Goal: Transaction & Acquisition: Purchase product/service

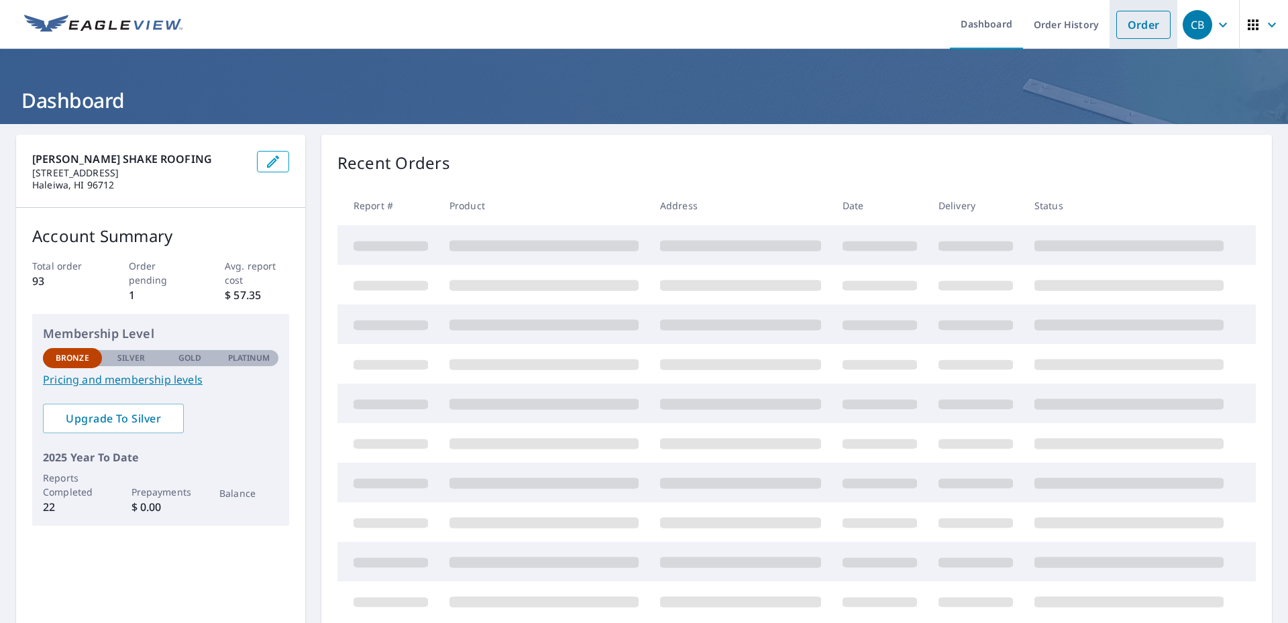
click at [1135, 29] on link "Order" at bounding box center [1143, 25] width 54 height 28
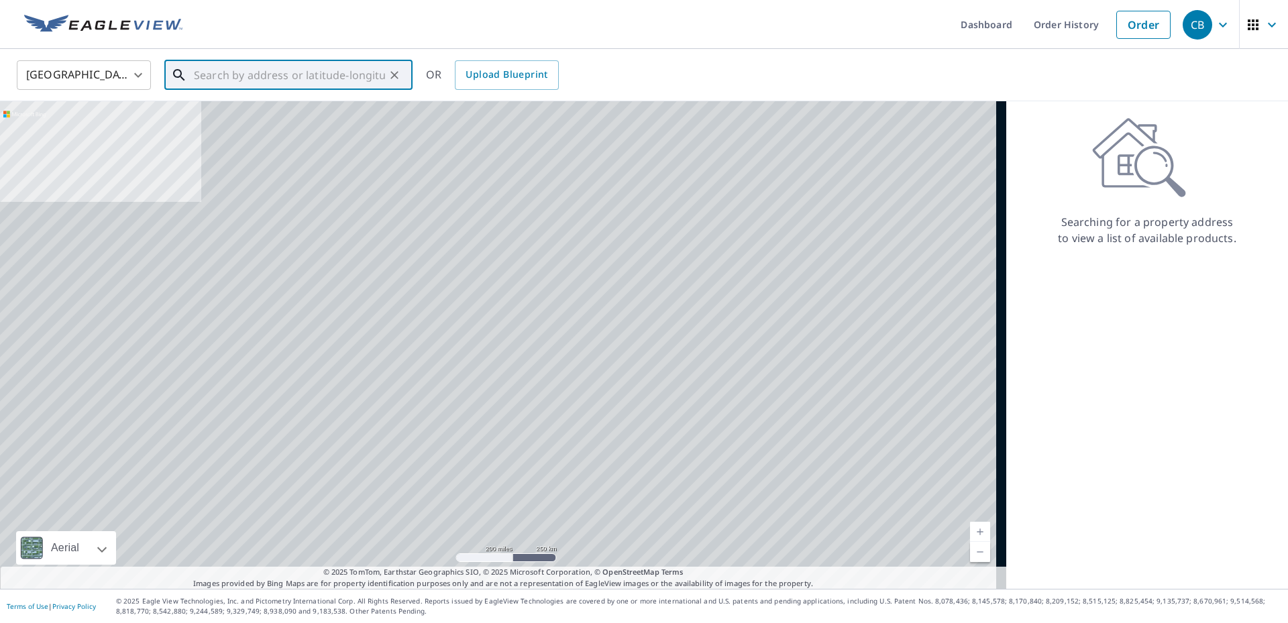
click at [237, 76] on input "text" at bounding box center [289, 75] width 191 height 38
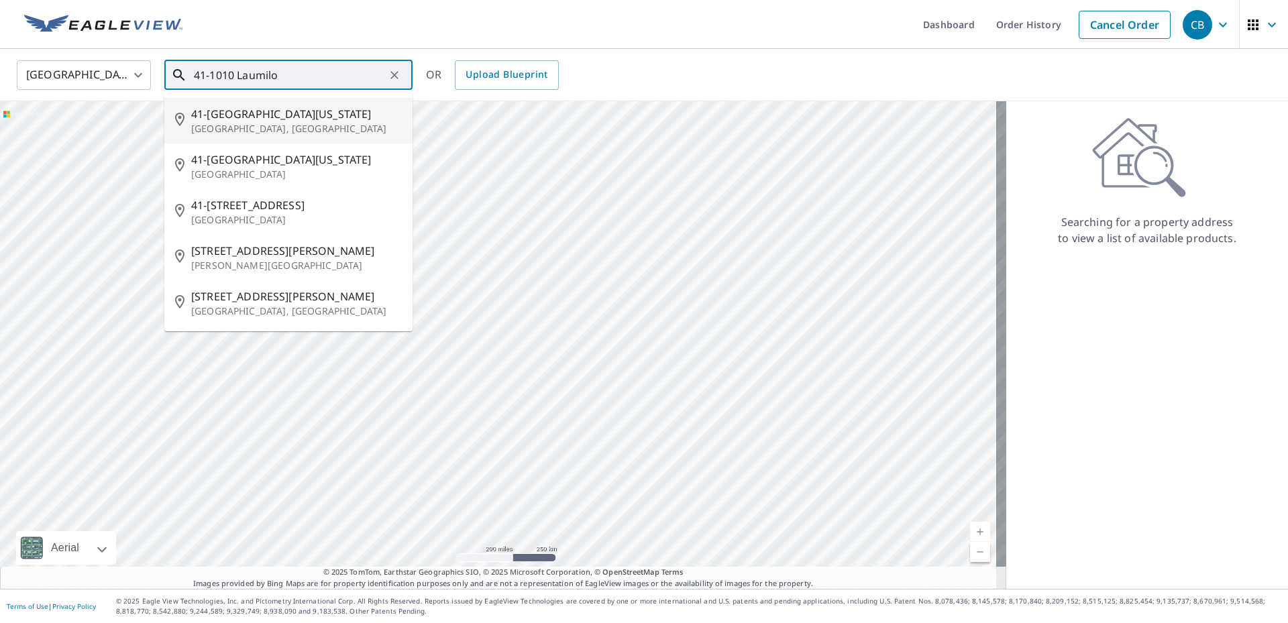
click at [290, 69] on input "41-1010 Laumilo" at bounding box center [289, 75] width 191 height 38
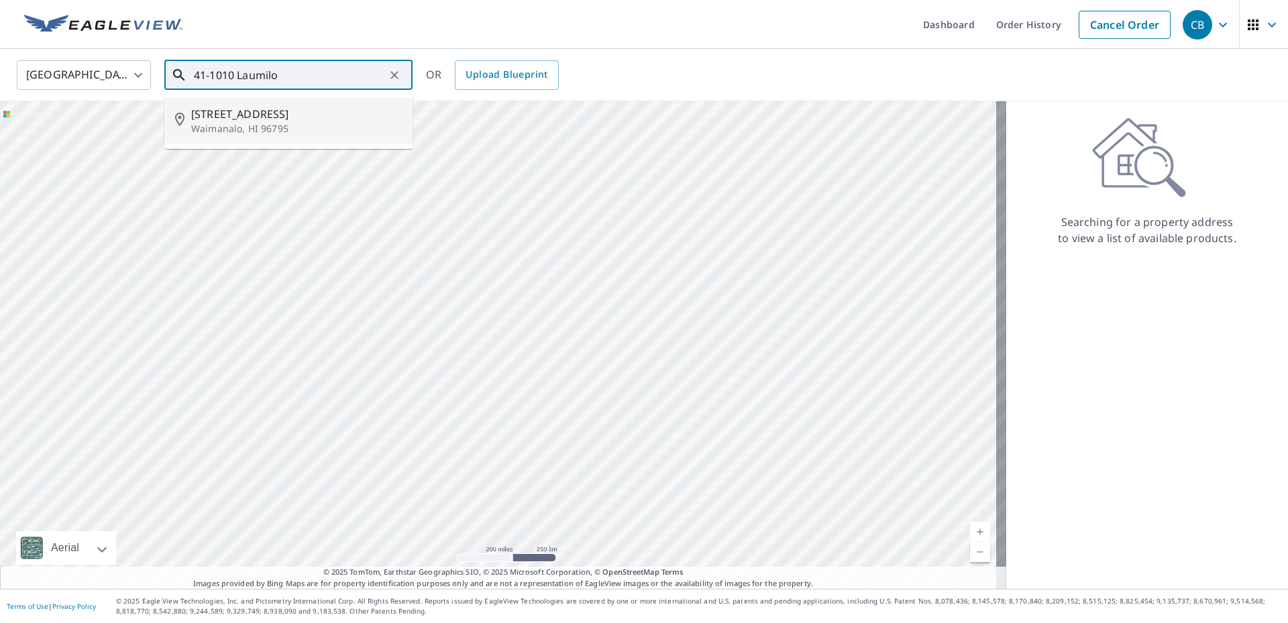
click at [254, 131] on p "Waimanalo, HI 96795" at bounding box center [296, 128] width 211 height 13
type input "[STREET_ADDRESS][PERSON_NAME]"
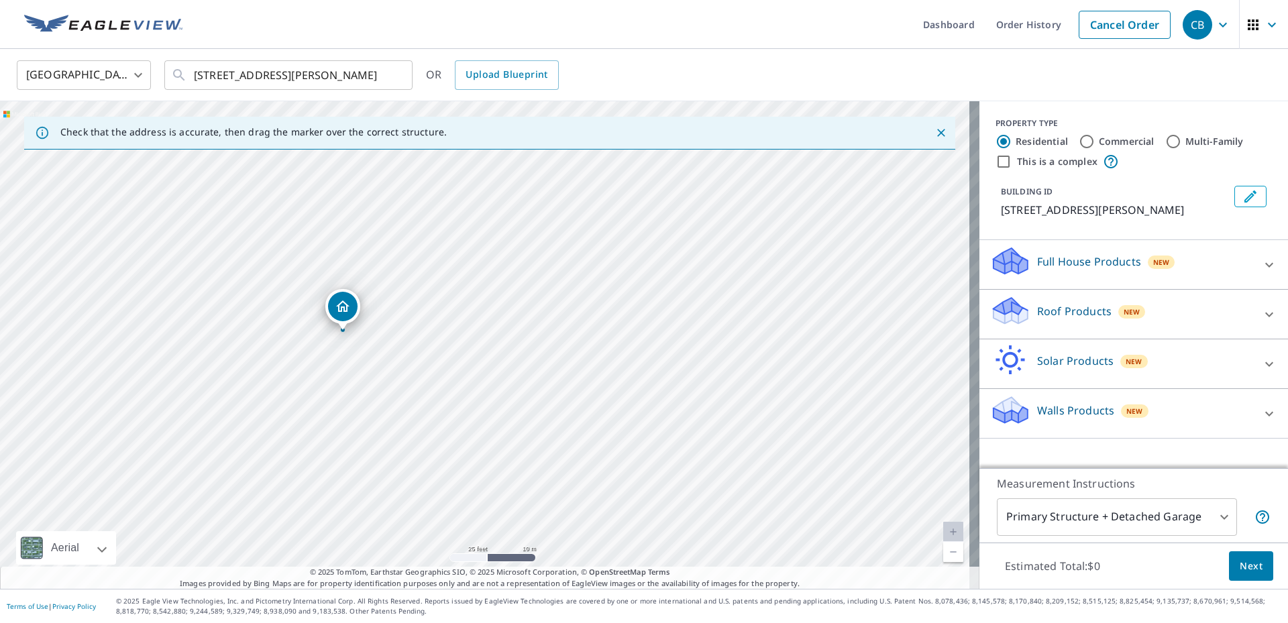
drag, startPoint x: 359, startPoint y: 479, endPoint x: 431, endPoint y: 388, distance: 116.0
click at [431, 388] on div "[STREET_ADDRESS][PERSON_NAME]" at bounding box center [489, 345] width 979 height 488
click at [1234, 317] on div "Roof Products New" at bounding box center [1121, 314] width 263 height 38
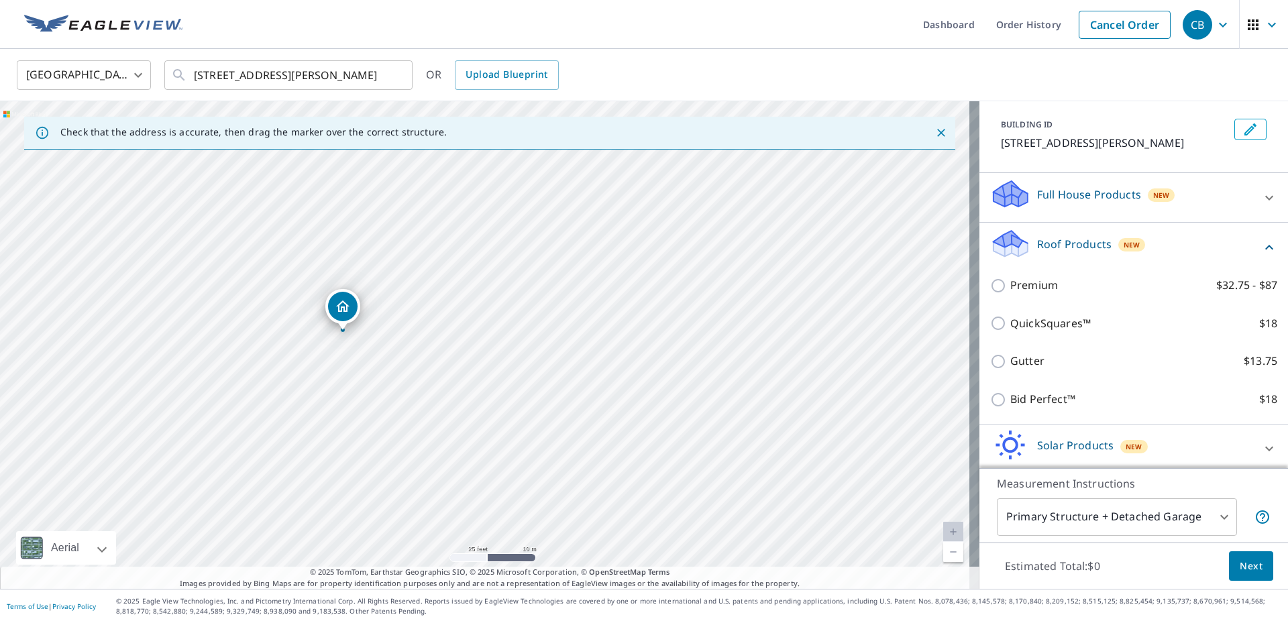
scroll to position [123, 0]
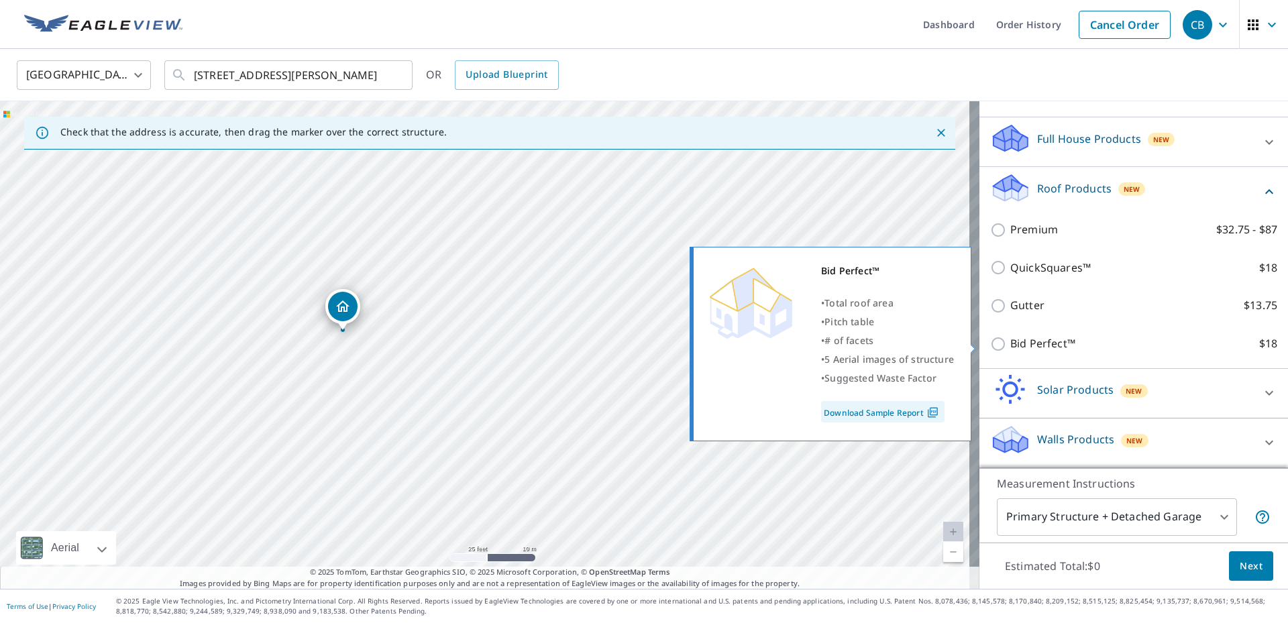
click at [990, 347] on input "Bid Perfect™ $18" at bounding box center [1000, 344] width 20 height 16
checkbox input "true"
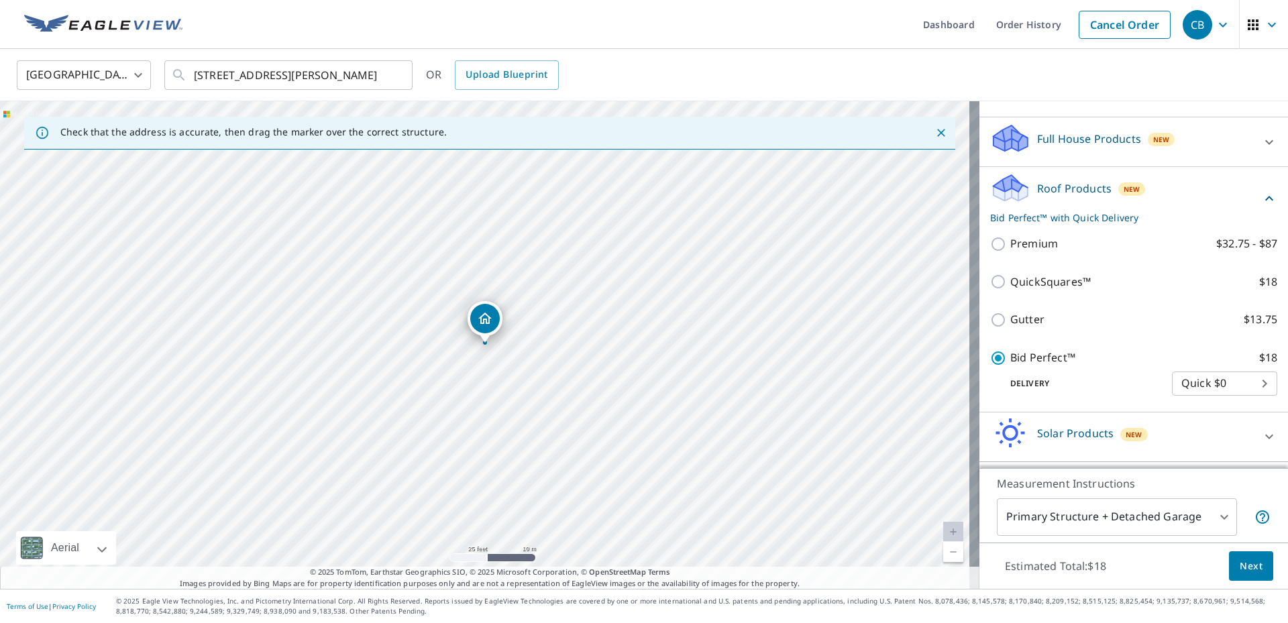
scroll to position [166, 0]
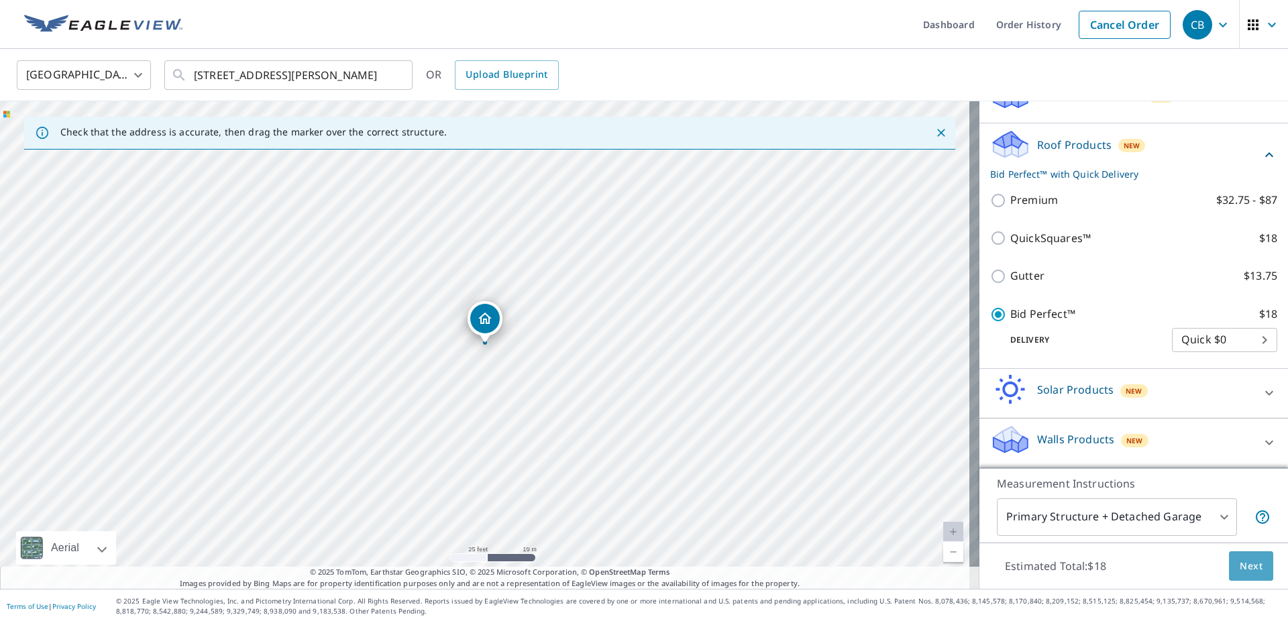
click at [1247, 567] on span "Next" at bounding box center [1250, 566] width 23 height 17
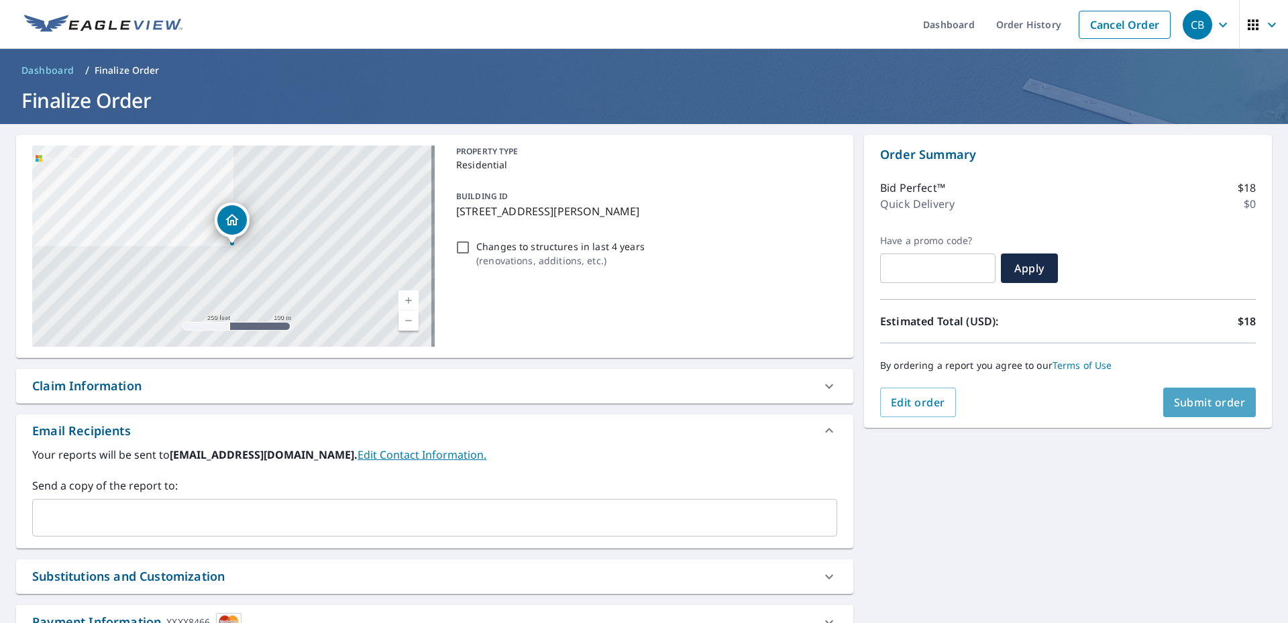
click at [1209, 410] on button "Submit order" at bounding box center [1209, 403] width 93 height 30
